Goal: Task Accomplishment & Management: Manage account settings

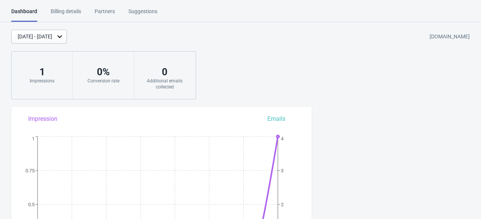
scroll to position [335, 0]
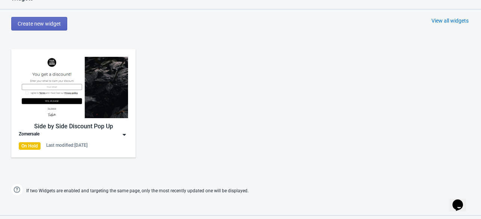
click at [61, 91] on img at bounding box center [73, 87] width 109 height 61
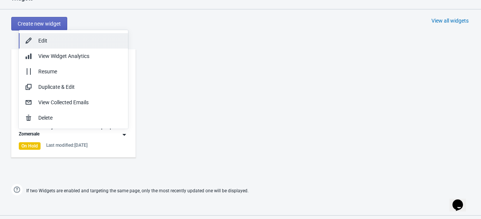
click at [66, 37] on div "Edit" at bounding box center [80, 41] width 84 height 8
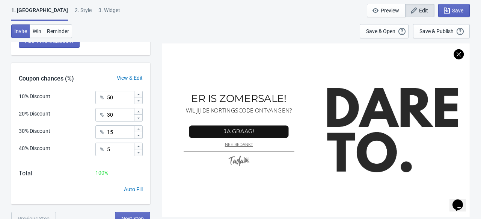
scroll to position [182, 0]
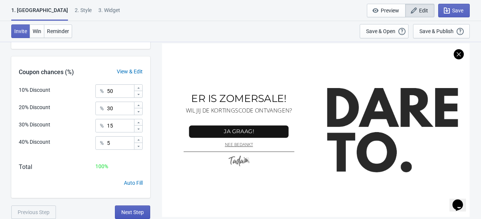
click at [137, 207] on button "Next Step" at bounding box center [132, 212] width 35 height 14
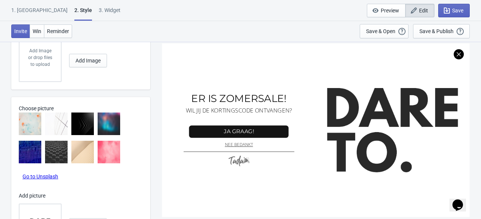
scroll to position [349, 0]
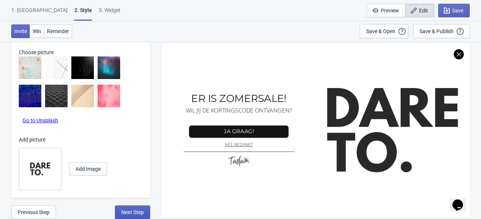
click at [136, 208] on button "Next Step" at bounding box center [132, 212] width 35 height 14
select select "specificProducts"
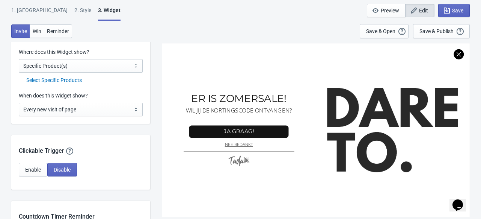
scroll to position [538, 0]
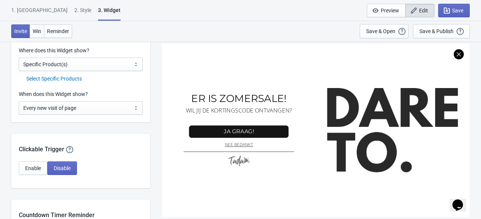
click at [77, 81] on div "Select Specific Products" at bounding box center [84, 79] width 116 height 8
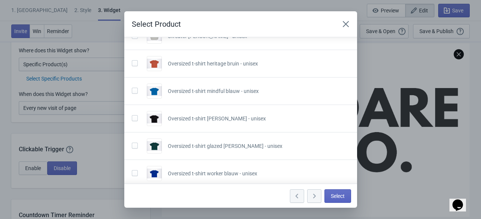
scroll to position [222, 0]
click at [130, 58] on div "Oversized t-shirt heritage bruin - unisex" at bounding box center [238, 60] width 224 height 21
click at [133, 62] on span at bounding box center [135, 63] width 6 height 6
click at [132, 62] on input "checkbox" at bounding box center [132, 67] width 0 height 14
checkbox input "true"
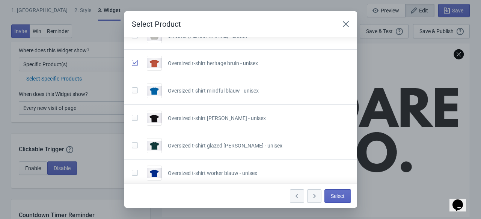
click at [135, 89] on span at bounding box center [135, 90] width 6 height 6
click at [132, 89] on input "checkbox" at bounding box center [132, 94] width 0 height 14
checkbox input "true"
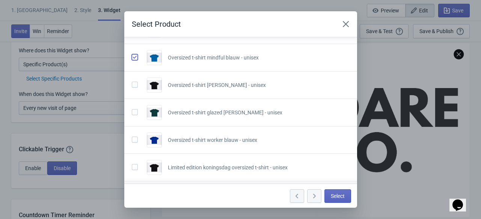
scroll to position [258, 0]
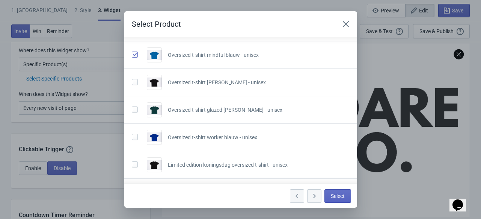
click at [133, 77] on label at bounding box center [136, 82] width 9 height 10
click at [132, 79] on input "checkbox" at bounding box center [132, 86] width 0 height 14
checkbox input "true"
click at [135, 111] on label at bounding box center [136, 109] width 9 height 10
click at [132, 111] on input "checkbox" at bounding box center [132, 113] width 0 height 14
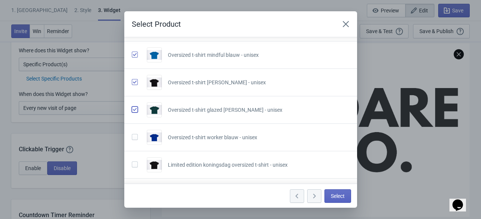
checkbox input "true"
click at [138, 142] on div "Oversized t-shirt worker blauw - unisex" at bounding box center [238, 134] width 224 height 21
click at [135, 135] on span at bounding box center [135, 137] width 6 height 6
click at [132, 135] on input "checkbox" at bounding box center [132, 141] width 0 height 14
checkbox input "true"
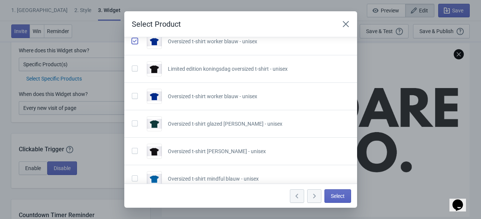
scroll to position [355, 0]
click at [135, 92] on span at bounding box center [135, 95] width 6 height 6
click at [132, 92] on input "checkbox" at bounding box center [132, 99] width 0 height 14
checkbox input "true"
click at [137, 124] on label at bounding box center [136, 122] width 9 height 10
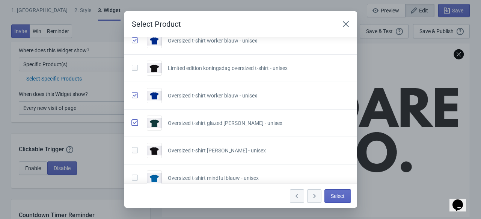
click at [132, 124] on input "checkbox" at bounding box center [132, 126] width 0 height 14
checkbox input "true"
click at [135, 148] on span at bounding box center [135, 150] width 6 height 6
click at [132, 148] on input "checkbox" at bounding box center [132, 154] width 0 height 14
checkbox input "true"
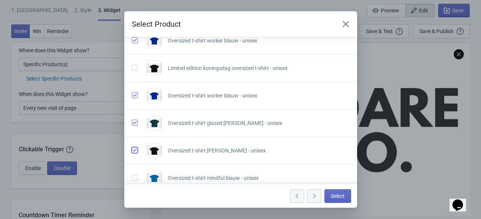
scroll to position [470, 0]
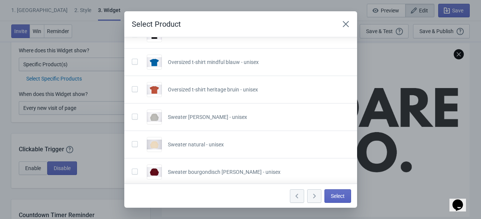
click at [132, 66] on div at bounding box center [136, 62] width 9 height 12
click at [135, 86] on span at bounding box center [135, 89] width 6 height 6
click at [132, 86] on input "checkbox" at bounding box center [132, 93] width 0 height 14
checkbox input "true"
click at [135, 67] on div "Oversized t-shirt mindful blauw - unisex" at bounding box center [238, 58] width 224 height 21
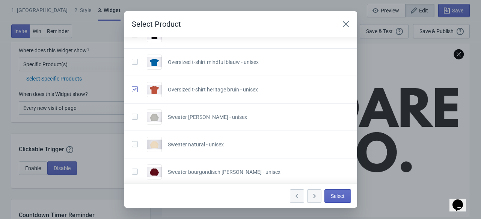
click at [135, 61] on span at bounding box center [135, 62] width 6 height 6
click at [132, 61] on input "checkbox" at bounding box center [132, 66] width 0 height 14
checkbox input "true"
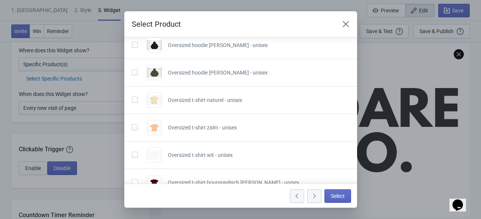
scroll to position [689, 0]
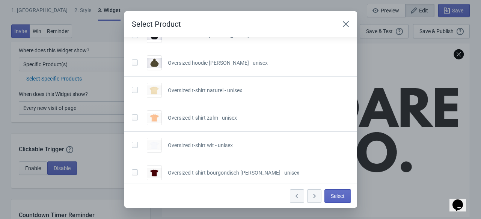
click at [135, 169] on span at bounding box center [135, 172] width 6 height 6
click at [132, 169] on input "checkbox" at bounding box center [132, 176] width 0 height 14
checkbox input "true"
click at [136, 142] on span at bounding box center [135, 145] width 6 height 6
click at [132, 142] on input "checkbox" at bounding box center [132, 149] width 0 height 14
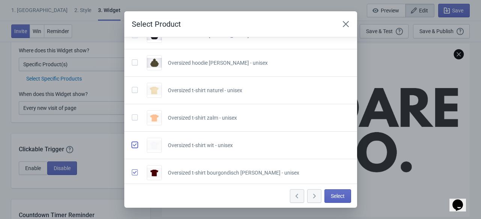
checkbox input "true"
click at [135, 118] on label at bounding box center [136, 117] width 9 height 10
click at [132, 118] on input "checkbox" at bounding box center [132, 121] width 0 height 14
checkbox input "true"
click at [133, 87] on span at bounding box center [135, 90] width 6 height 6
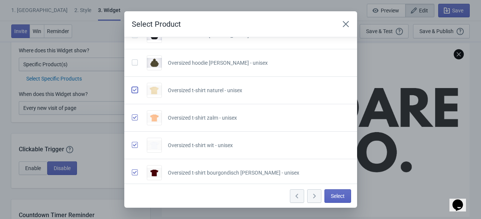
click at [132, 87] on input "checkbox" at bounding box center [132, 94] width 0 height 14
checkbox input "true"
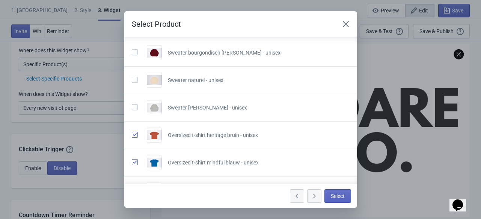
scroll to position [151, 0]
click at [337, 197] on span "Select" at bounding box center [338, 196] width 14 height 6
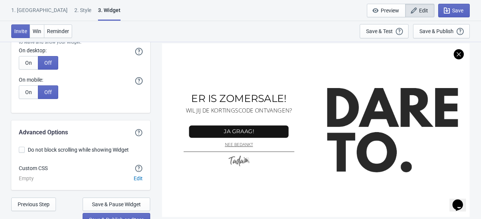
scroll to position [1744, 0]
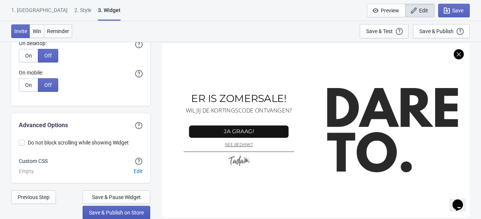
click at [123, 215] on span "Save & Publish on Store" at bounding box center [116, 212] width 55 height 6
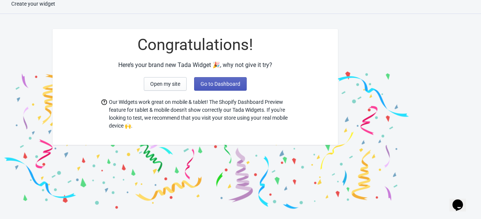
click at [203, 86] on span "Go to Dashboard" at bounding box center [221, 84] width 40 height 6
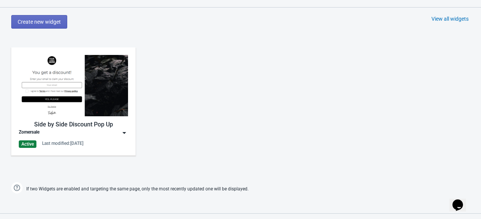
scroll to position [338, 0]
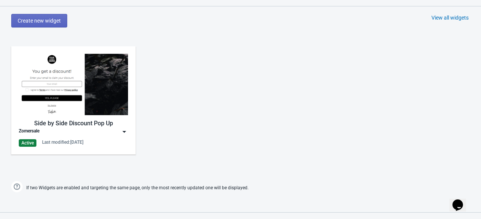
click at [72, 100] on img at bounding box center [73, 84] width 109 height 61
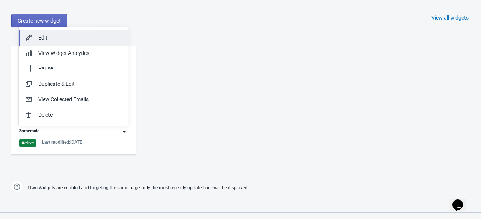
click at [82, 36] on div "Edit" at bounding box center [80, 38] width 84 height 8
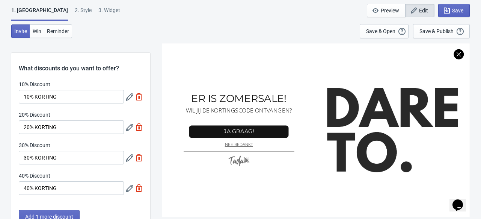
click at [98, 15] on div "3. Widget" at bounding box center [109, 12] width 22 height 13
select select "specificProducts"
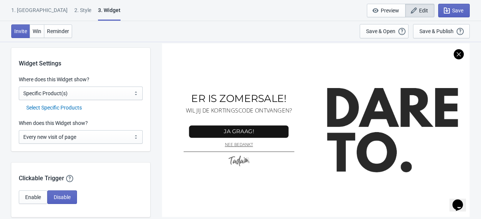
scroll to position [510, 0]
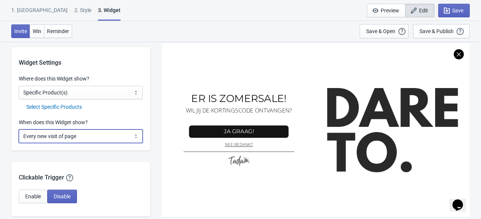
click at [102, 135] on select "Every new visit of page Once every period of time Once per visitor session (Rec…" at bounding box center [81, 136] width 124 height 14
select select "once"
click at [19, 129] on select "Every new visit of page Once every period of time Once per visitor session (Rec…" at bounding box center [81, 136] width 124 height 14
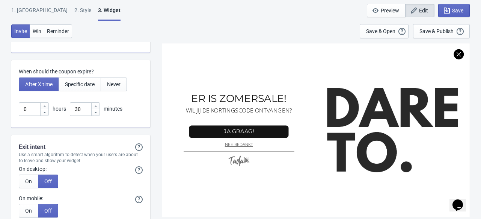
scroll to position [1744, 0]
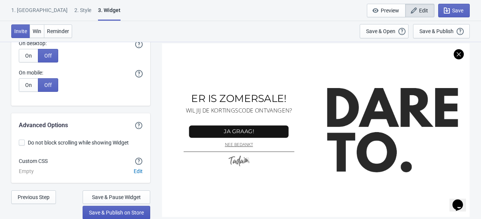
click at [123, 214] on span "Save & Publish on Store" at bounding box center [116, 212] width 55 height 6
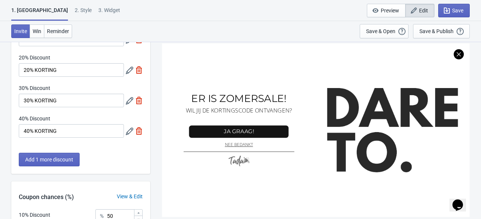
scroll to position [182, 0]
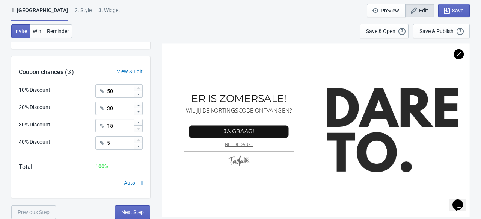
click at [75, 11] on div "2 . Style" at bounding box center [83, 12] width 17 height 13
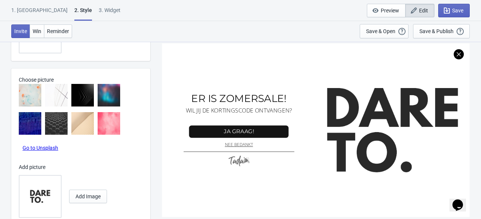
scroll to position [349, 0]
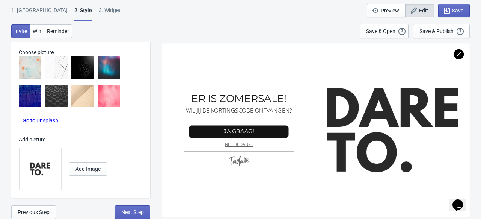
click at [99, 9] on div "3. Widget" at bounding box center [110, 12] width 22 height 13
select select "specificProducts"
select select "once"
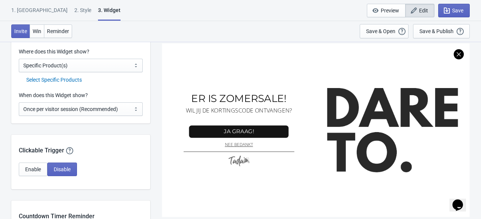
scroll to position [537, 0]
click at [74, 79] on div "Select Specific Products" at bounding box center [84, 80] width 116 height 8
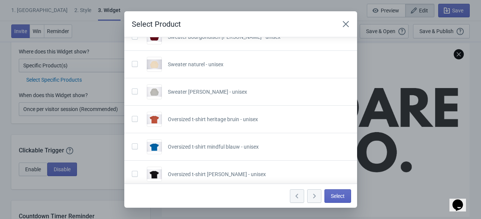
scroll to position [171, 0]
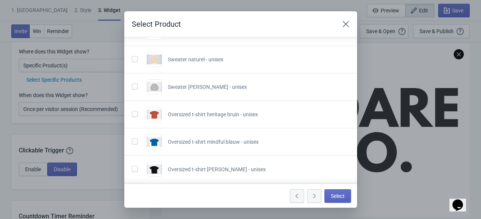
click at [134, 112] on span at bounding box center [135, 114] width 6 height 6
click at [132, 112] on input "checkbox" at bounding box center [132, 118] width 0 height 14
checkbox input "true"
click at [133, 138] on span at bounding box center [135, 141] width 6 height 6
click at [132, 138] on input "checkbox" at bounding box center [132, 145] width 0 height 14
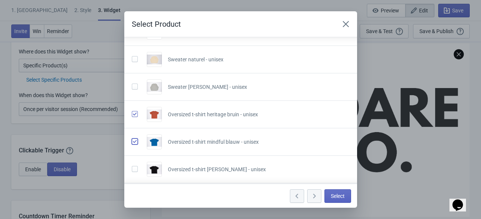
checkbox input "true"
click at [135, 172] on div at bounding box center [136, 169] width 9 height 12
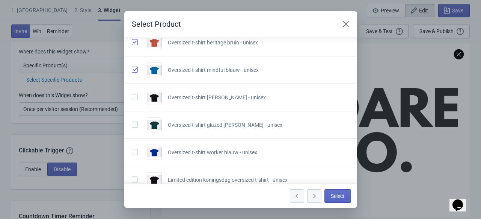
scroll to position [283, 0]
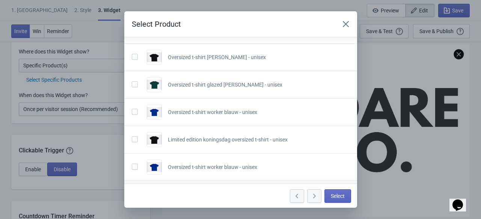
click at [134, 60] on label at bounding box center [136, 56] width 9 height 10
click at [132, 60] on input "checkbox" at bounding box center [132, 61] width 0 height 14
checkbox input "true"
click at [134, 81] on span at bounding box center [135, 84] width 6 height 6
click at [132, 81] on input "checkbox" at bounding box center [132, 88] width 0 height 14
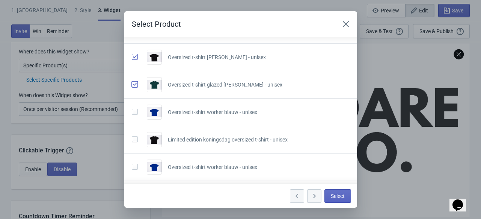
checkbox input "true"
click at [135, 111] on span at bounding box center [135, 112] width 6 height 6
click at [132, 111] on input "checkbox" at bounding box center [132, 116] width 0 height 14
checkbox input "true"
click at [136, 165] on span at bounding box center [135, 166] width 6 height 6
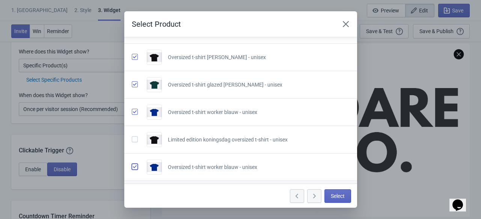
click at [132, 165] on input "checkbox" at bounding box center [132, 170] width 0 height 14
checkbox input "true"
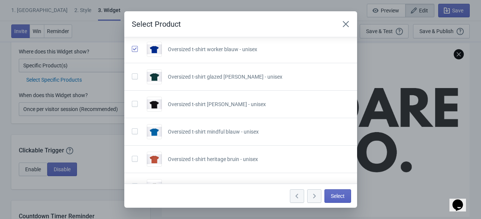
click at [136, 75] on span at bounding box center [135, 76] width 6 height 6
click at [132, 75] on input "checkbox" at bounding box center [132, 80] width 0 height 14
checkbox input "true"
click at [134, 103] on span at bounding box center [135, 104] width 6 height 6
click at [132, 103] on input "checkbox" at bounding box center [132, 108] width 0 height 14
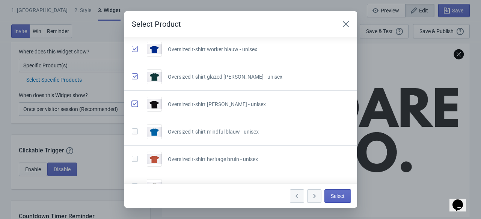
checkbox input "true"
click at [135, 128] on span at bounding box center [135, 131] width 6 height 6
click at [132, 128] on input "checkbox" at bounding box center [132, 135] width 0 height 14
checkbox input "true"
click at [133, 159] on span at bounding box center [135, 159] width 6 height 6
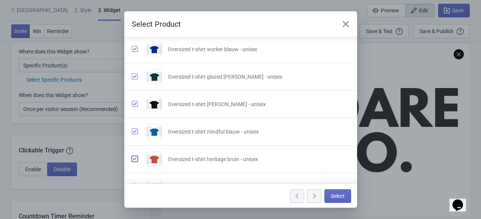
click at [132, 159] on input "checkbox" at bounding box center [132, 163] width 0 height 14
checkbox input "true"
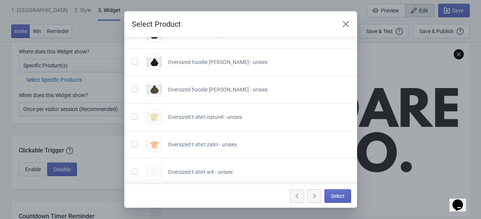
scroll to position [687, 0]
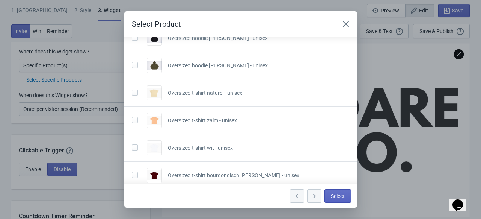
click at [136, 91] on span at bounding box center [135, 92] width 6 height 6
click at [132, 91] on input "checkbox" at bounding box center [132, 96] width 0 height 14
checkbox input "true"
click at [135, 117] on span at bounding box center [135, 120] width 6 height 6
click at [132, 117] on input "checkbox" at bounding box center [132, 124] width 0 height 14
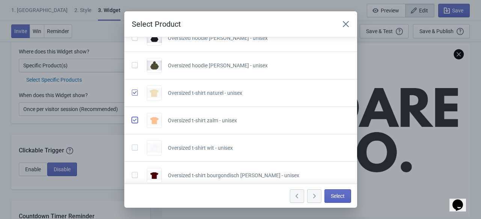
checkbox input "true"
click at [134, 145] on span at bounding box center [135, 147] width 6 height 6
click at [132, 145] on input "checkbox" at bounding box center [132, 151] width 0 height 14
checkbox input "true"
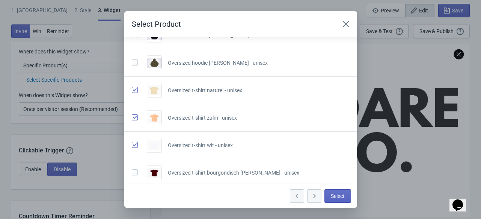
click at [135, 173] on label at bounding box center [136, 172] width 9 height 10
click at [132, 173] on input "checkbox" at bounding box center [132, 176] width 0 height 14
checkbox input "true"
click at [334, 195] on span "Select" at bounding box center [338, 196] width 14 height 6
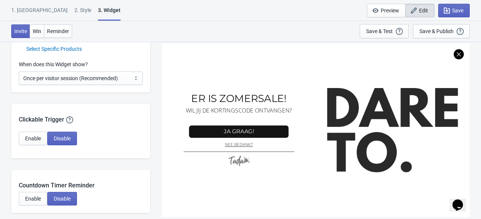
scroll to position [568, 0]
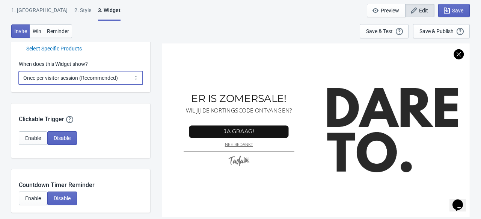
click at [123, 78] on select "Every new visit of page Once every period of time Once per visitor session (Rec…" at bounding box center [81, 78] width 124 height 14
click at [19, 71] on select "Every new visit of page Once every period of time Once per visitor session (Rec…" at bounding box center [81, 78] width 124 height 14
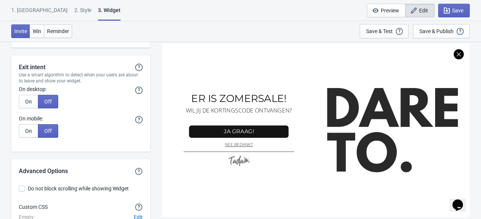
scroll to position [1744, 0]
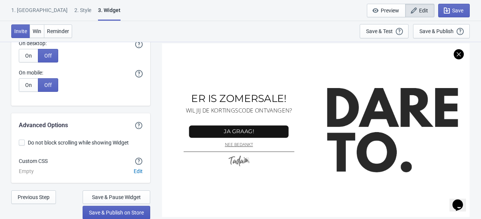
click at [128, 208] on button "Save & Publish on Store" at bounding box center [117, 213] width 68 height 14
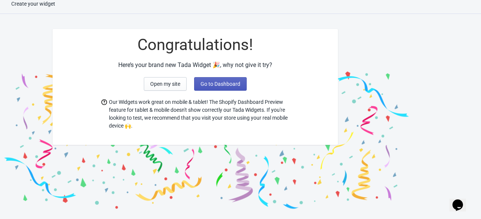
click at [245, 89] on button "Go to Dashboard" at bounding box center [220, 84] width 53 height 14
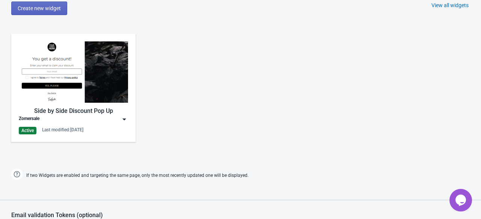
scroll to position [351, 0]
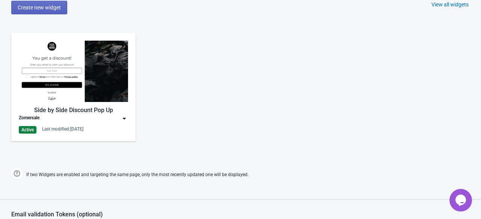
click at [124, 122] on div "Side by Side Discount Pop Up Zomersale Active Last modified: 31.8.2025" at bounding box center [73, 87] width 109 height 93
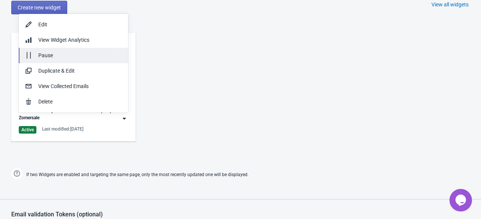
click at [69, 49] on button "Pause" at bounding box center [73, 55] width 109 height 15
